Goal: Use online tool/utility: Utilize a website feature to perform a specific function

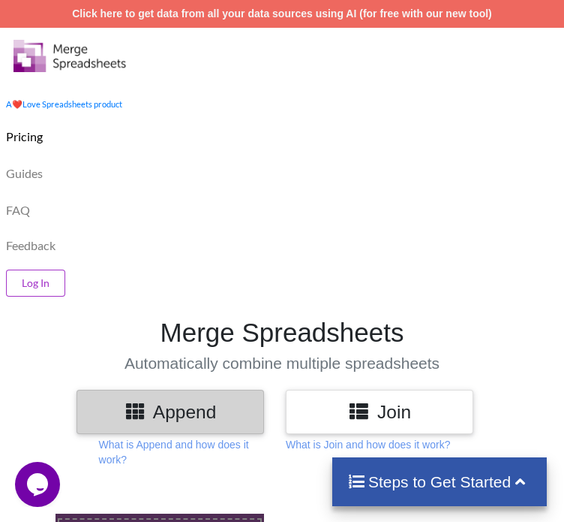
drag, startPoint x: 143, startPoint y: 443, endPoint x: 77, endPoint y: 392, distance: 82.9
click at [30, 513] on input "Upload or Drop Multiple Files to Automatically Append Them" at bounding box center [30, 513] width 0 height 0
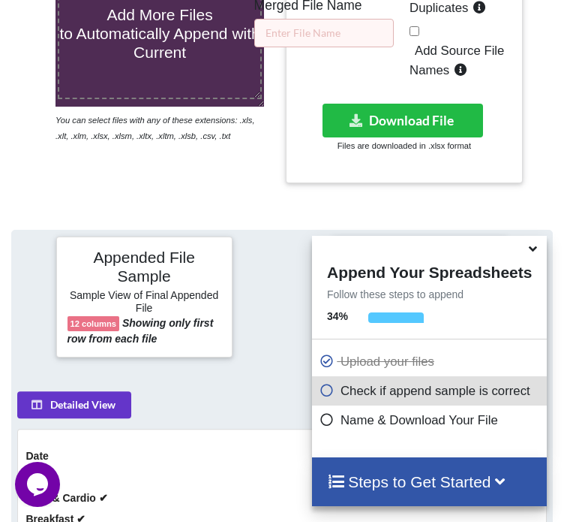
scroll to position [622, 0]
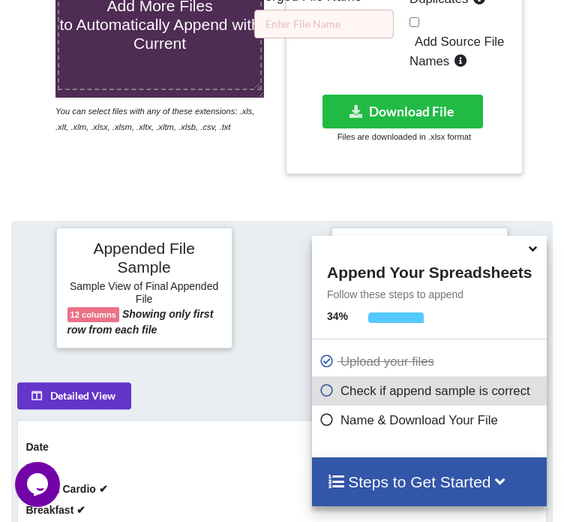
type input "C:\fakepath\Transformation Calendar.xlsx"
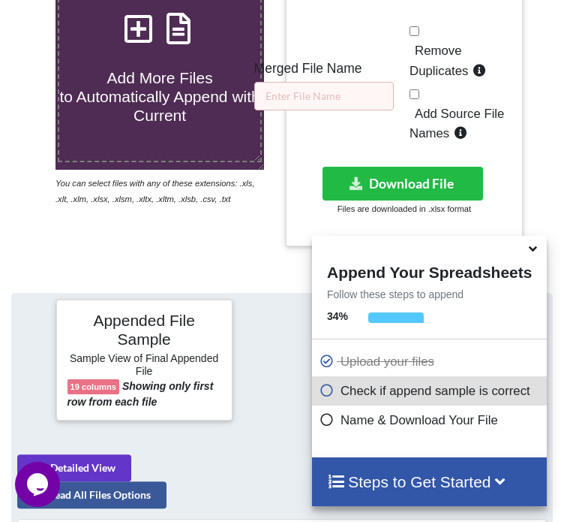
scroll to position [621, 0]
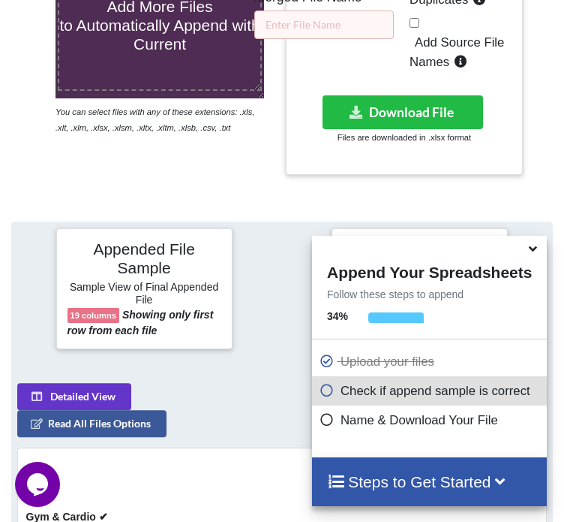
click at [538, 249] on icon at bounding box center [533, 246] width 16 height 14
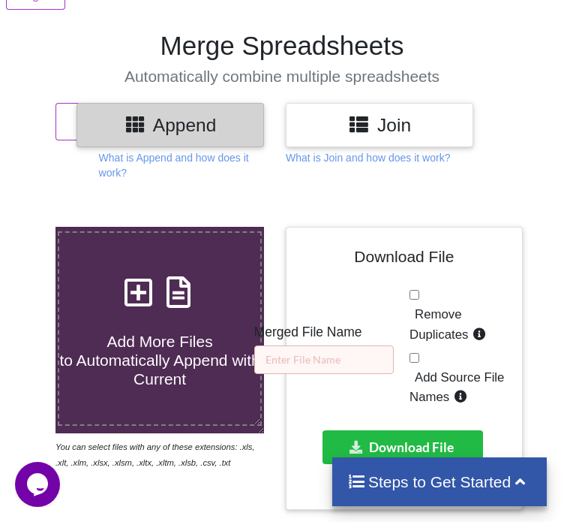
scroll to position [288, 0]
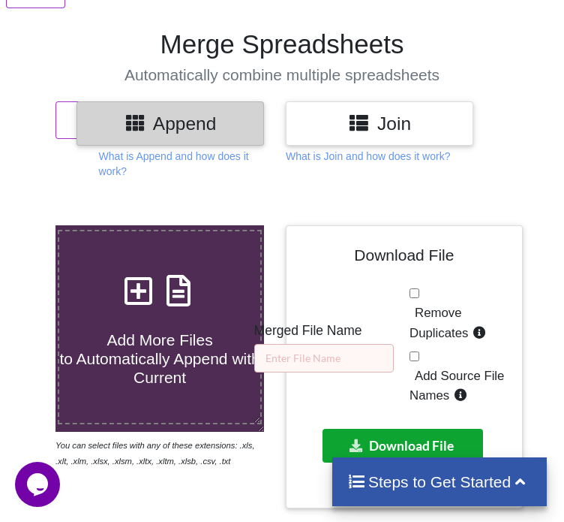
click at [396, 429] on button "Download File" at bounding box center [403, 446] width 161 height 34
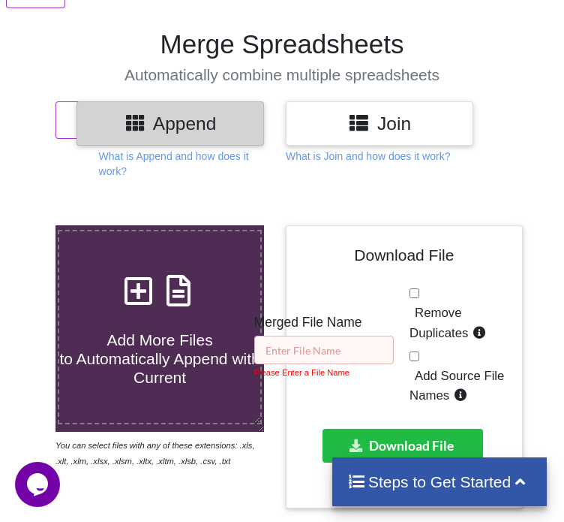
click at [302, 335] on input "text" at bounding box center [324, 349] width 140 height 29
click at [174, 331] on span "Add More Files to Automatically Append with Current" at bounding box center [159, 358] width 200 height 55
click at [30, 225] on input "Add More Files to Automatically Append with Current" at bounding box center [30, 225] width 0 height 0
